Goal: Information Seeking & Learning: Learn about a topic

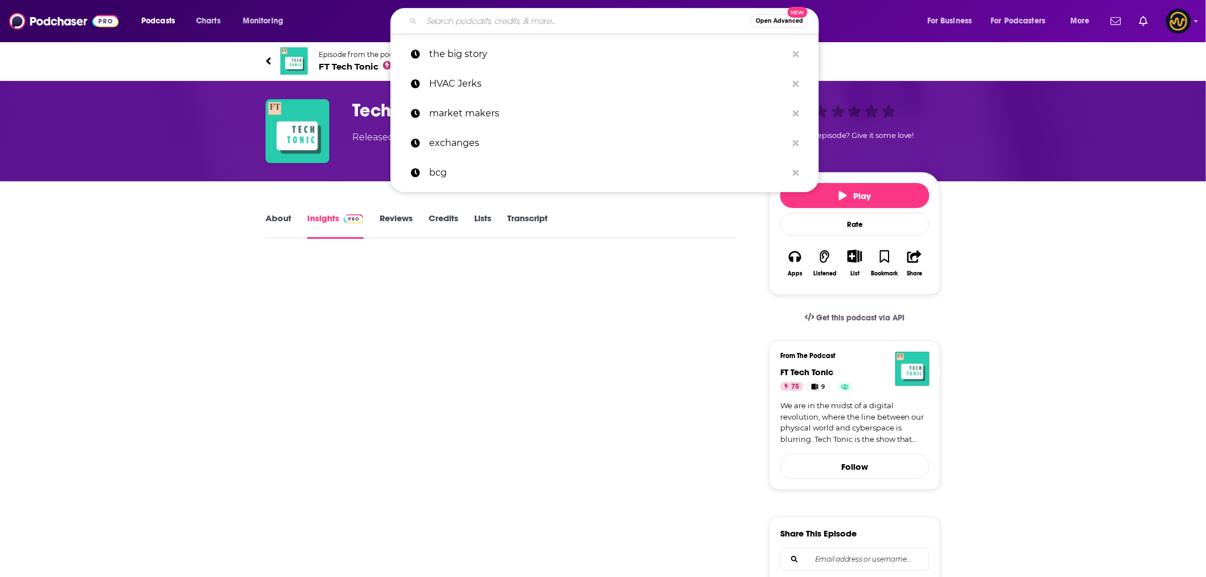
click at [508, 21] on input "Search podcasts, credits, & more..." at bounding box center [586, 21] width 329 height 18
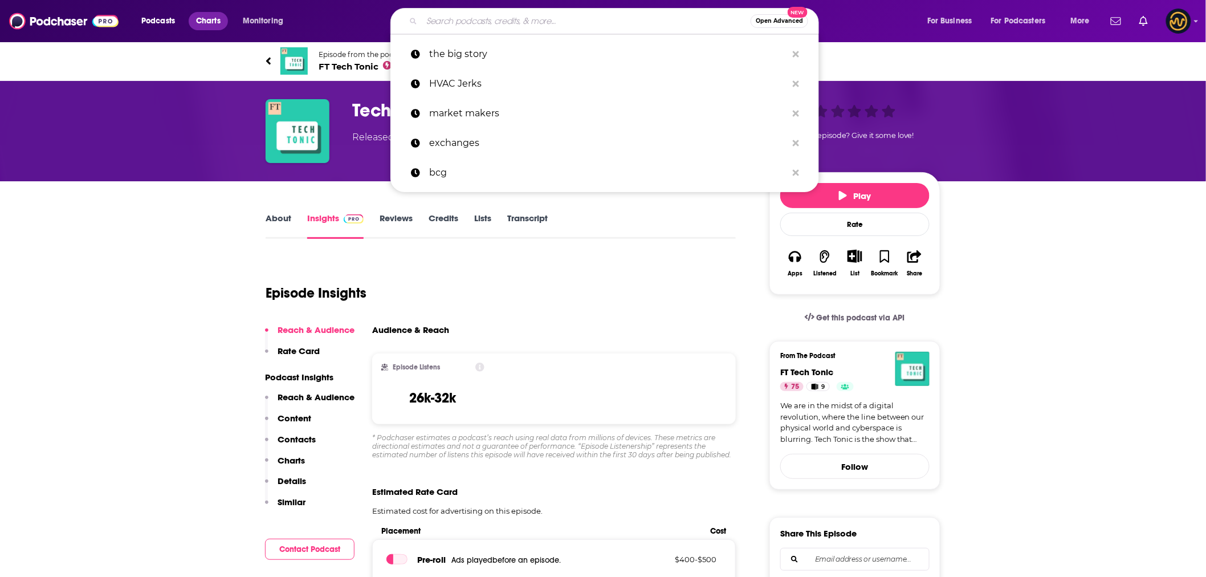
click at [218, 23] on span "Charts" at bounding box center [208, 21] width 25 height 16
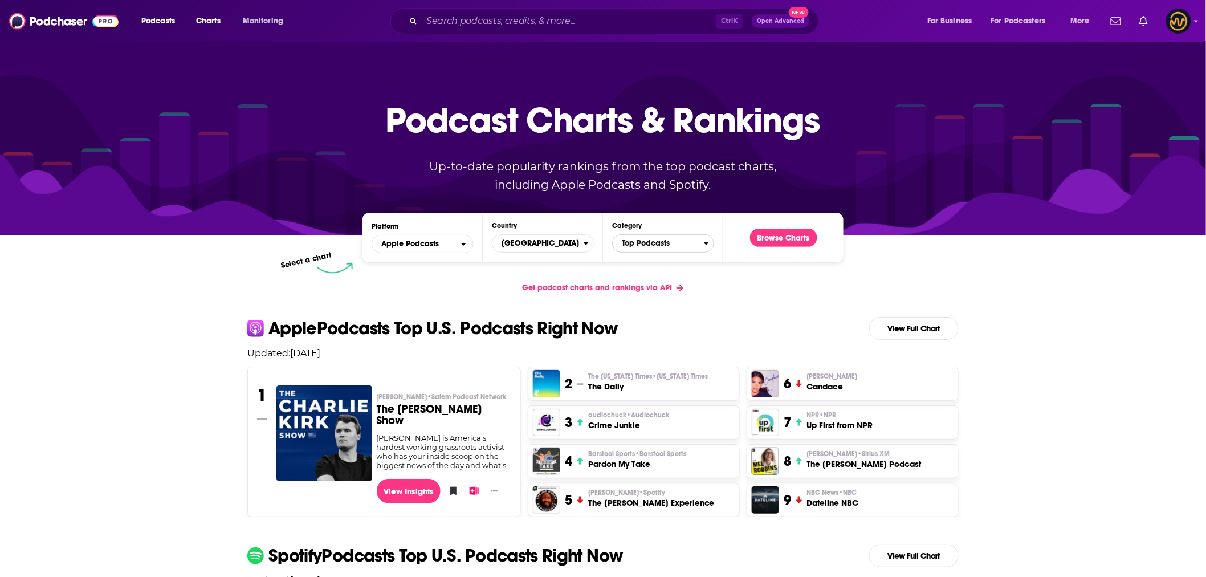
click at [678, 239] on span "Top Podcasts" at bounding box center [658, 243] width 91 height 19
click at [675, 297] on button "Arts" at bounding box center [663, 295] width 92 height 14
click at [796, 240] on button "Browse Charts" at bounding box center [783, 238] width 67 height 18
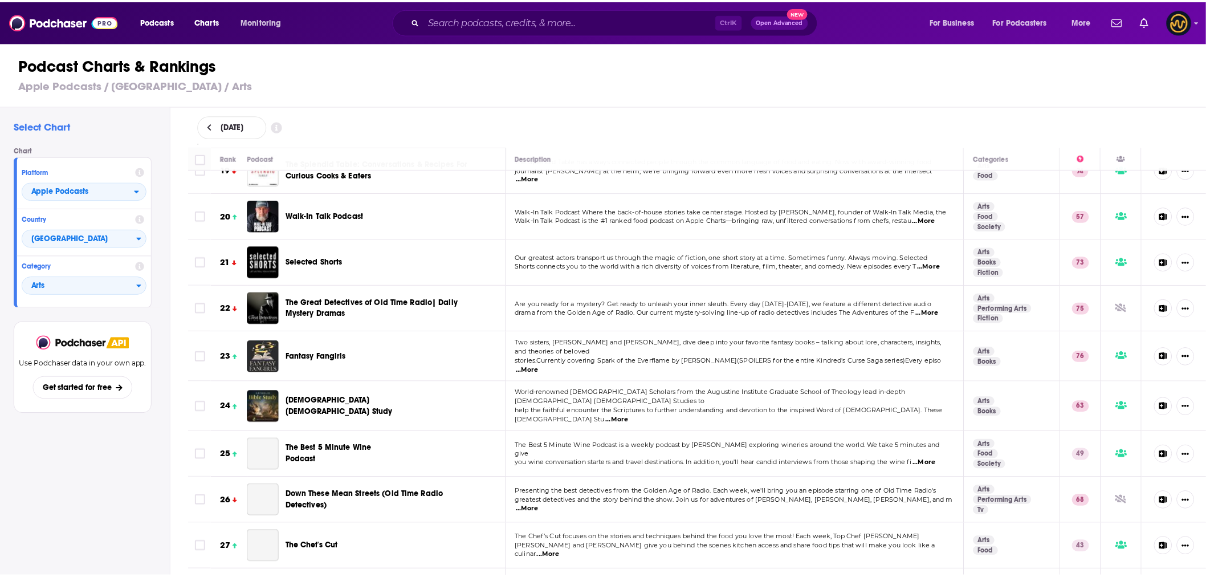
scroll to position [886, 0]
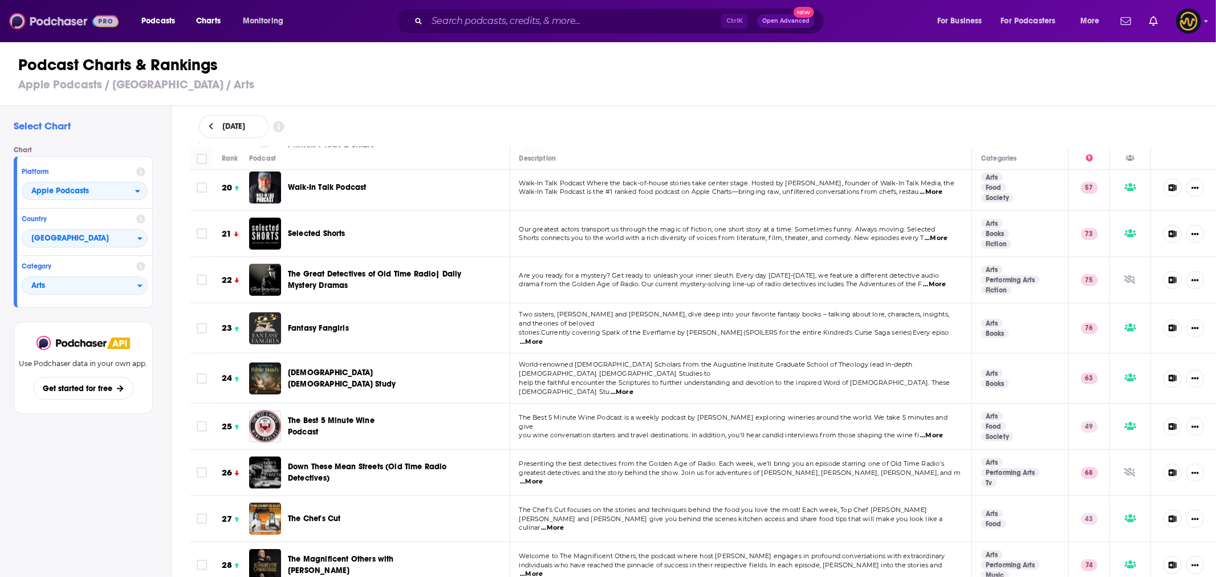
click at [59, 22] on img at bounding box center [63, 21] width 109 height 22
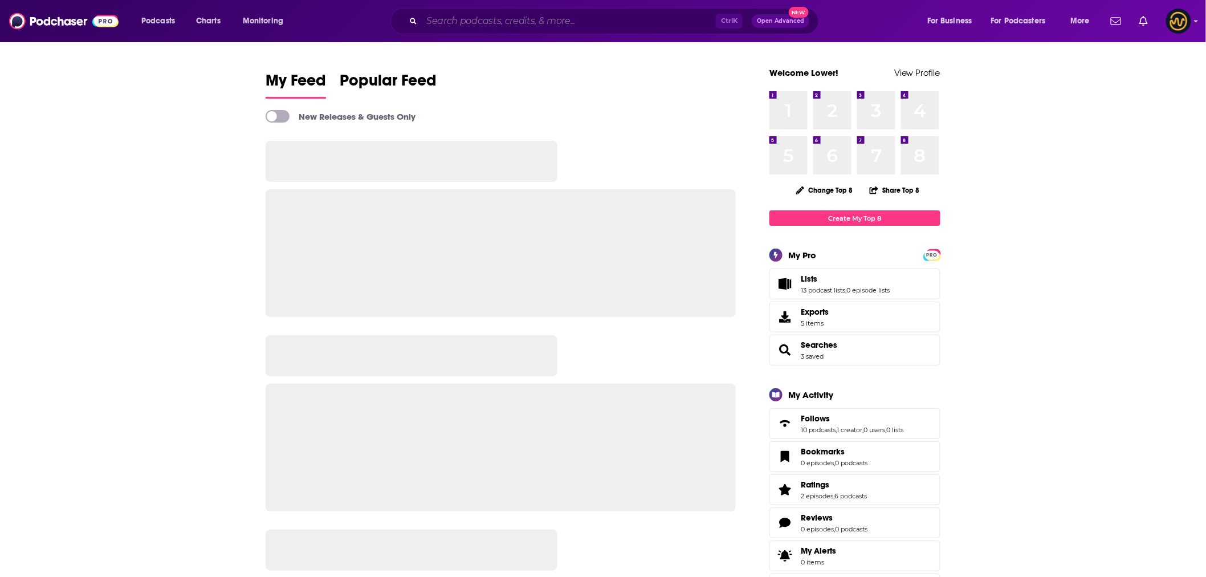
click at [640, 18] on input "Search podcasts, credits, & more..." at bounding box center [569, 21] width 294 height 18
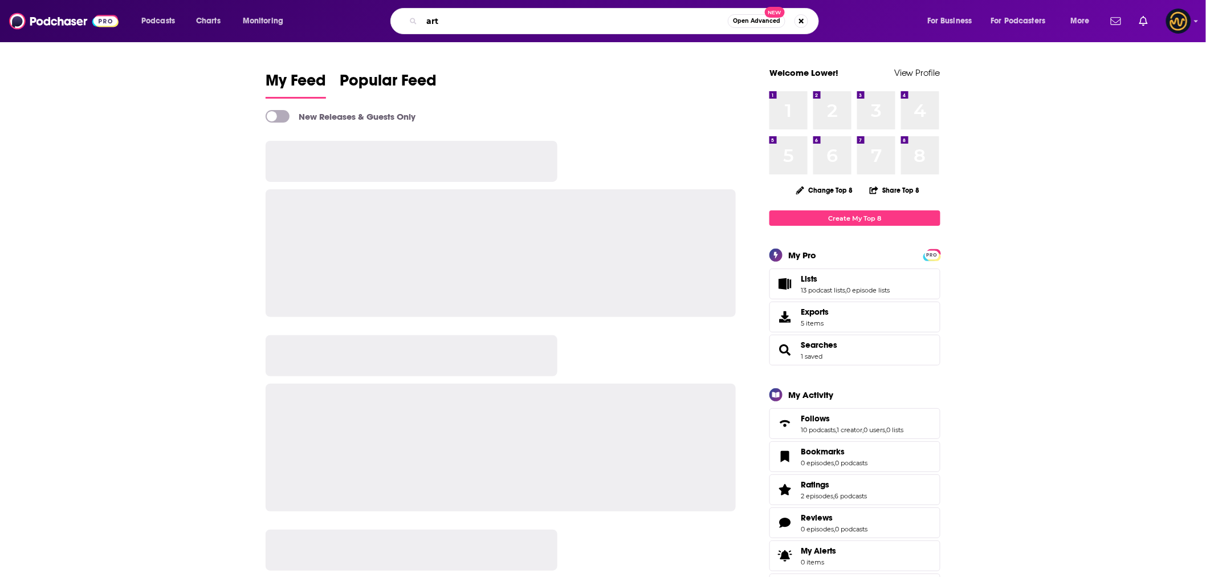
type input "art"
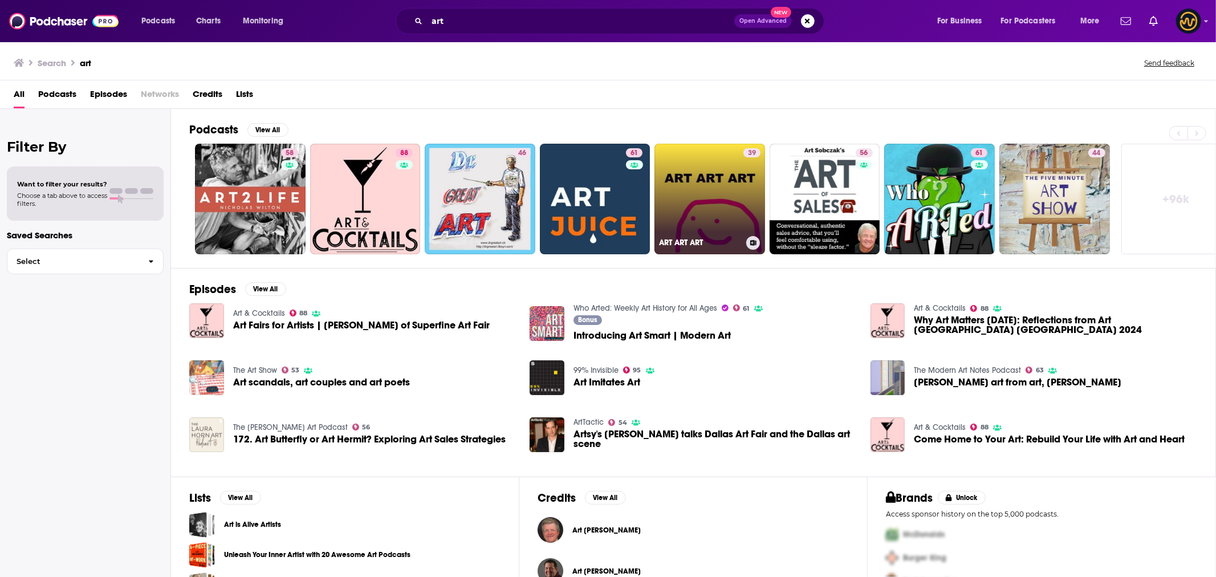
click at [690, 209] on link "39 ART ART ART" at bounding box center [709, 199] width 111 height 111
